Goal: Information Seeking & Learning: Learn about a topic

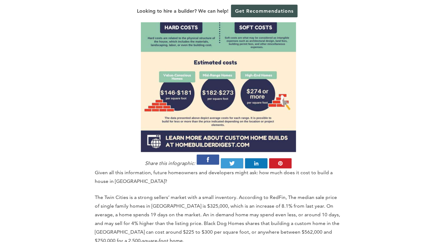
scroll to position [681, 0]
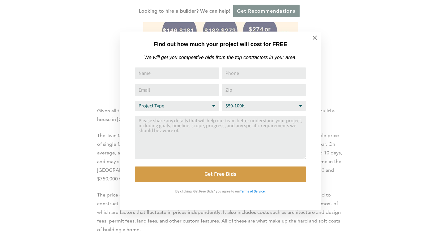
click at [202, 103] on select "Project Type Home Remodel Home Build Commercial Improvement Home Addition Other" at bounding box center [177, 106] width 84 height 10
select select "Home Build"
click at [135, 101] on select "Project Type Home Remodel Home Build Commercial Improvement Home Addition Other" at bounding box center [177, 106] width 84 height 10
click at [252, 108] on select "Budget Range $50-100K $100-250K $250-500K More than $500K" at bounding box center [264, 106] width 84 height 10
select select "More than $500K"
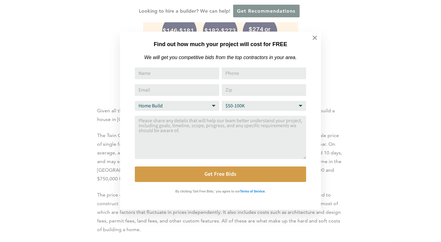
click at [222, 101] on select "Budget Range $50-100K $100-250K $250-500K More than $500K" at bounding box center [264, 106] width 84 height 10
click at [162, 72] on input "Name" at bounding box center [177, 73] width 84 height 12
click at [315, 39] on icon at bounding box center [315, 37] width 7 height 7
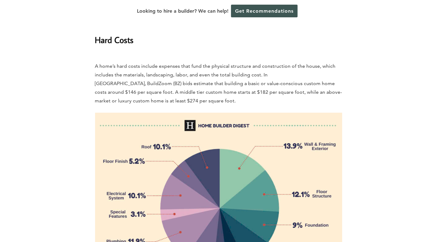
scroll to position [866, 0]
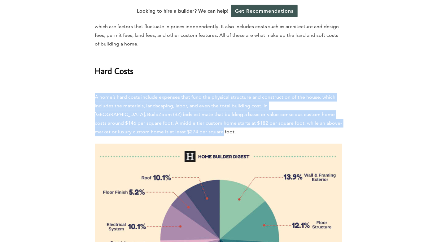
drag, startPoint x: 96, startPoint y: 73, endPoint x: 166, endPoint y: 110, distance: 78.6
click at [166, 110] on p "A home’s hard costs include expenses that fund the physical structure and const…" at bounding box center [218, 110] width 247 height 52
copy p "A home’s hard costs include expenses that fund the physical structure and const…"
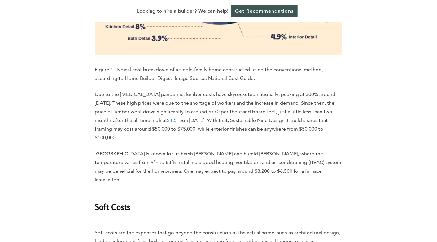
scroll to position [1109, 0]
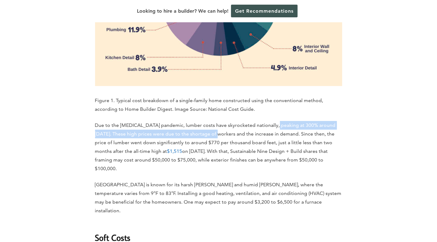
drag, startPoint x: 210, startPoint y: 107, endPoint x: 275, endPoint y: 105, distance: 65.3
click at [275, 121] on p "Due to the [MEDICAL_DATA] pandemic, lumber costs have skyrocketed nationally, p…" at bounding box center [218, 147] width 247 height 52
click at [280, 121] on p "Due to the [MEDICAL_DATA] pandemic, lumber costs have skyrocketed nationally, p…" at bounding box center [218, 147] width 247 height 52
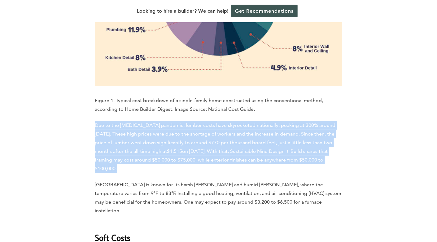
drag, startPoint x: 95, startPoint y: 103, endPoint x: 304, endPoint y: 135, distance: 211.3
click at [304, 135] on p "Due to the [MEDICAL_DATA] pandemic, lumber costs have skyrocketed nationally, p…" at bounding box center [218, 147] width 247 height 52
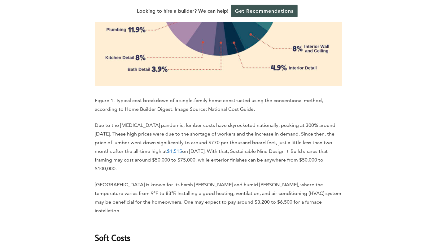
click at [315, 140] on p "Due to the [MEDICAL_DATA] pandemic, lumber costs have skyrocketed nationally, p…" at bounding box center [218, 147] width 247 height 52
drag, startPoint x: 100, startPoint y: 138, endPoint x: 317, endPoint y: 137, distance: 217.2
click at [317, 137] on p "Due to the [MEDICAL_DATA] pandemic, lumber costs have skyrocketed nationally, p…" at bounding box center [218, 147] width 247 height 52
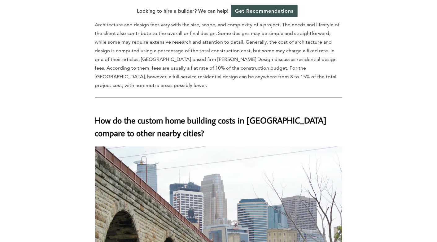
scroll to position [1604, 0]
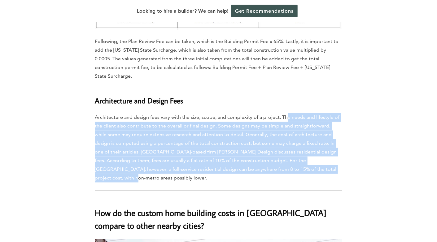
drag, startPoint x: 287, startPoint y: 69, endPoint x: 288, endPoint y: 117, distance: 48.0
click at [288, 117] on p "Architecture and design fees vary with the size, scope, and complexity of a pro…" at bounding box center [218, 147] width 247 height 69
click at [255, 124] on p "Architecture and design fees vary with the size, scope, and complexity of a pro…" at bounding box center [218, 147] width 247 height 69
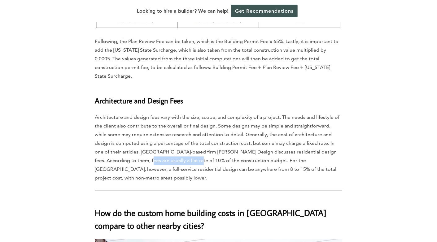
drag, startPoint x: 106, startPoint y: 112, endPoint x: 158, endPoint y: 112, distance: 52.0
click at [158, 113] on p "Architecture and design fees vary with the size, scope, and complexity of a pro…" at bounding box center [218, 147] width 247 height 69
click at [203, 113] on p "Architecture and design fees vary with the size, scope, and complexity of a pro…" at bounding box center [218, 147] width 247 height 69
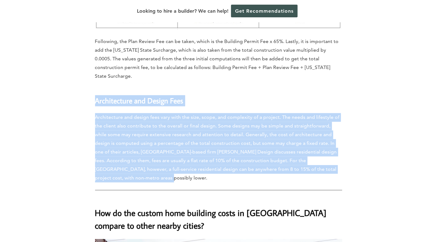
drag, startPoint x: 95, startPoint y: 51, endPoint x: 323, endPoint y: 123, distance: 238.9
copy div "Architecture and Design Fees Architecture and design fees vary with the size, s…"
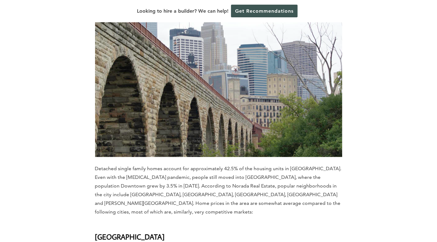
scroll to position [1913, 0]
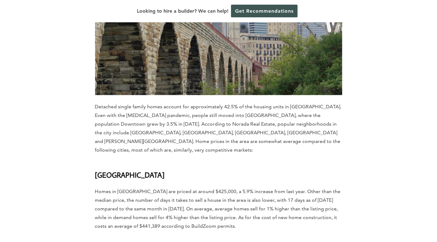
click at [145, 187] on p "Homes in [GEOGRAPHIC_DATA] are priced at around $425,000, a 5.9% increase from …" at bounding box center [218, 208] width 247 height 43
drag, startPoint x: 97, startPoint y: 125, endPoint x: 153, endPoint y: 125, distance: 56.6
click at [153, 187] on p "Homes in [GEOGRAPHIC_DATA] are priced at around $425,000, a 5.9% increase from …" at bounding box center [218, 208] width 247 height 43
click at [184, 187] on p "Homes in [GEOGRAPHIC_DATA] are priced at around $425,000, a 5.9% increase from …" at bounding box center [218, 208] width 247 height 43
drag, startPoint x: 91, startPoint y: 131, endPoint x: 172, endPoint y: 133, distance: 80.5
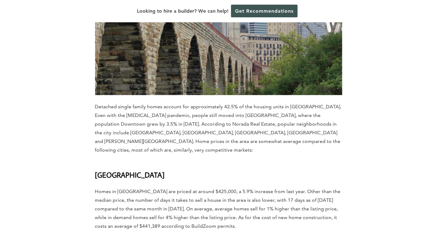
click at [145, 134] on div "Home » Cost Guides » [US_STATE] Cost Guides » How Much Does it Cost to Build a …" at bounding box center [218, 39] width 353 height 3271
drag, startPoint x: 171, startPoint y: 133, endPoint x: 256, endPoint y: 133, distance: 84.2
click at [247, 187] on p "Homes in [GEOGRAPHIC_DATA] are priced at around $425,000, a 5.9% increase from …" at bounding box center [218, 208] width 247 height 43
drag, startPoint x: 298, startPoint y: 134, endPoint x: 329, endPoint y: 134, distance: 30.3
click at [321, 187] on p "Homes in [GEOGRAPHIC_DATA] are priced at around $425,000, a 5.9% increase from …" at bounding box center [218, 208] width 247 height 43
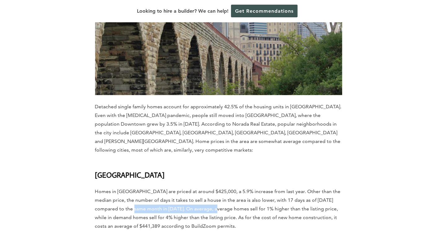
drag, startPoint x: 127, startPoint y: 141, endPoint x: 239, endPoint y: 138, distance: 111.7
click at [234, 187] on p "Homes in [GEOGRAPHIC_DATA] are priced at around $425,000, a 5.9% increase from …" at bounding box center [218, 208] width 247 height 43
click at [134, 187] on p "Homes in [GEOGRAPHIC_DATA] are priced at around $425,000, a 5.9% increase from …" at bounding box center [218, 208] width 247 height 43
drag, startPoint x: 179, startPoint y: 139, endPoint x: 258, endPoint y: 157, distance: 80.4
click at [258, 187] on p "Homes in [GEOGRAPHIC_DATA] are priced at around $425,000, a 5.9% increase from …" at bounding box center [218, 208] width 247 height 43
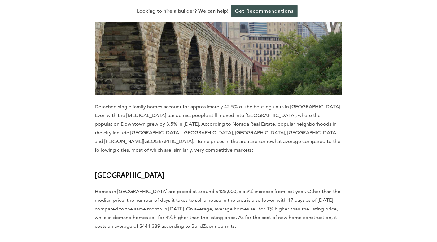
click at [249, 187] on p "Homes in [GEOGRAPHIC_DATA] are priced at around $425,000, a 5.9% increase from …" at bounding box center [218, 208] width 247 height 43
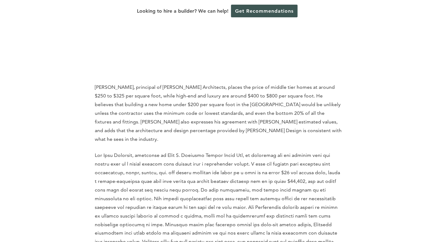
scroll to position [2532, 0]
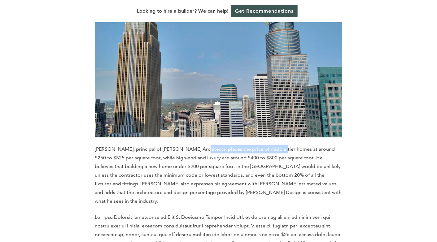
drag, startPoint x: 195, startPoint y: 67, endPoint x: 274, endPoint y: 66, distance: 78.3
click at [274, 145] on p "[PERSON_NAME], principal of [PERSON_NAME] Architects, places the price of middl…" at bounding box center [218, 175] width 247 height 61
click at [318, 145] on p "[PERSON_NAME], principal of [PERSON_NAME] Architects, places the price of middl…" at bounding box center [218, 175] width 247 height 61
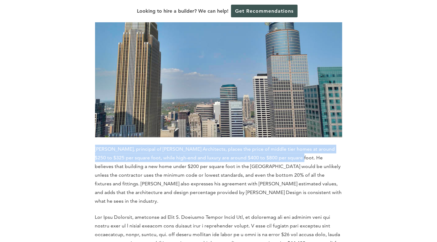
drag, startPoint x: 94, startPoint y: 64, endPoint x: 286, endPoint y: 71, distance: 191.4
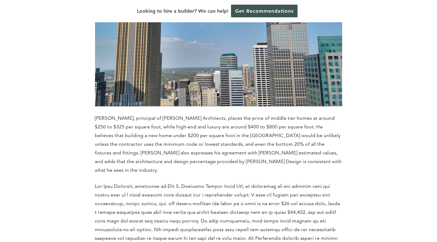
scroll to position [2594, 0]
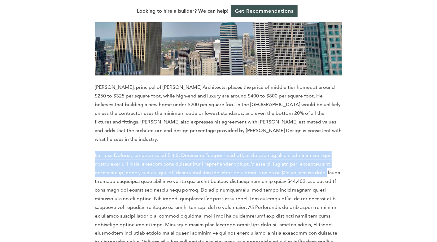
drag, startPoint x: 95, startPoint y: 61, endPoint x: 349, endPoint y: 83, distance: 254.7
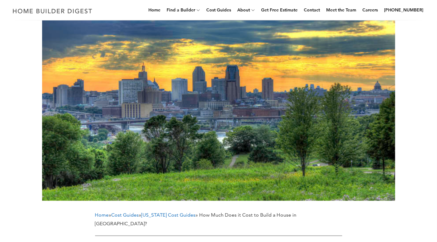
scroll to position [0, 0]
